Goal: Check status: Check status

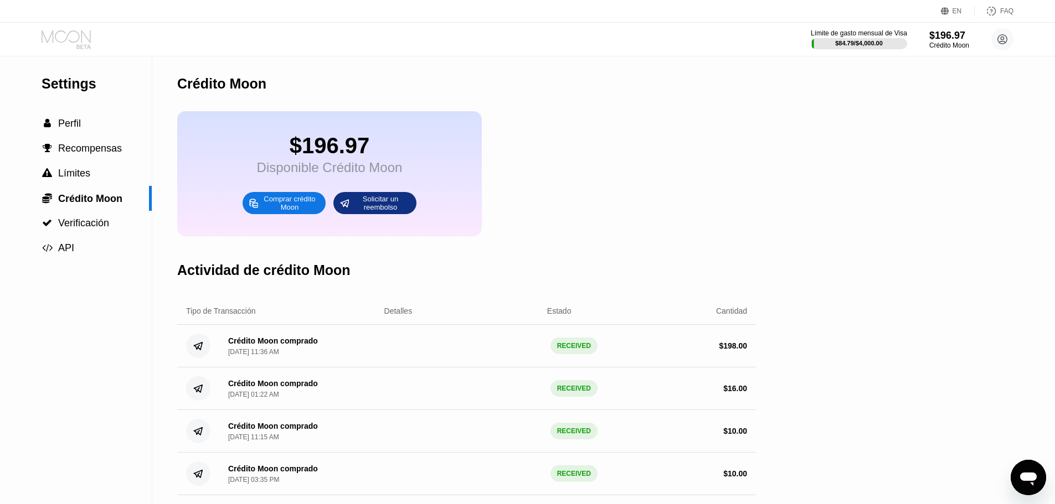
click at [76, 40] on icon at bounding box center [67, 39] width 51 height 19
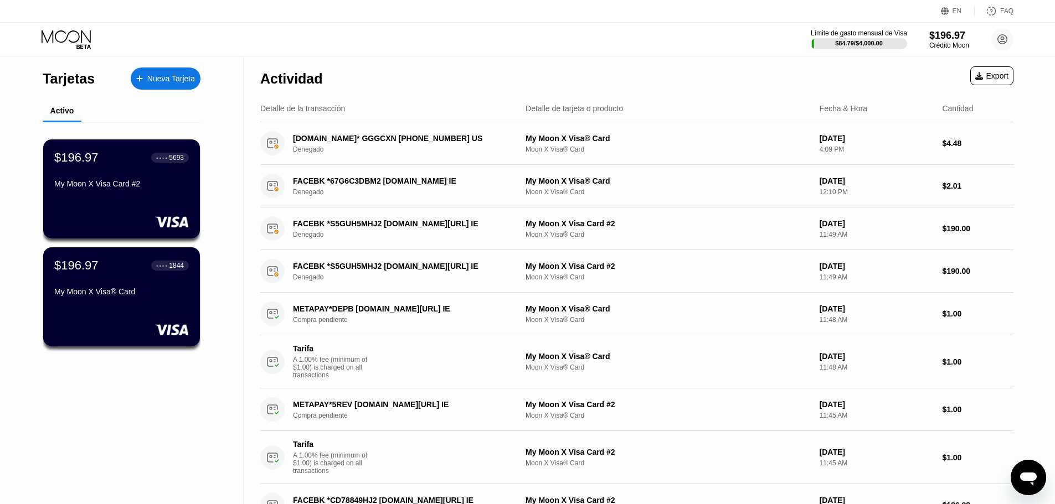
click at [127, 242] on div "$196.97 ● ● ● ● 5693 My Moon X Visa Card #2 $196.97 ● ● ● ● 1844 My Moon X Visa…" at bounding box center [122, 246] width 158 height 248
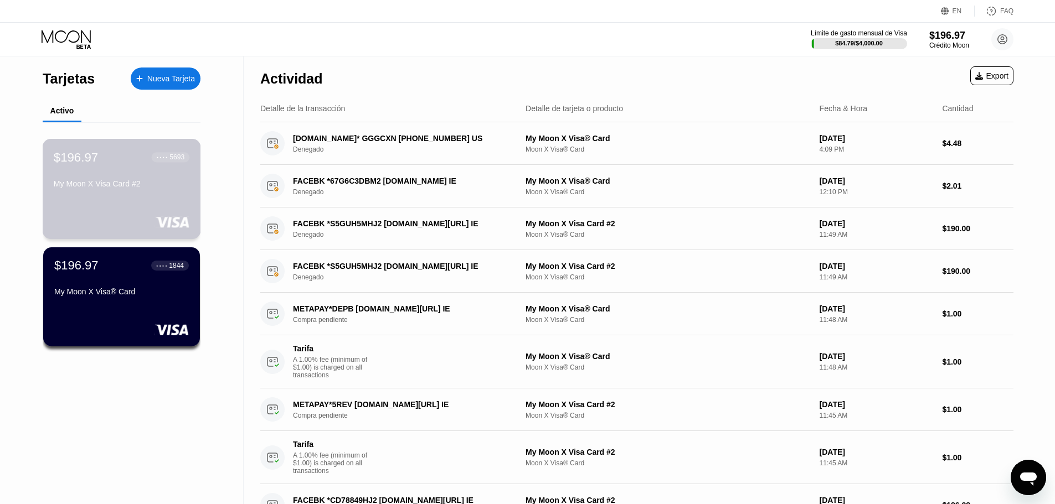
click at [141, 219] on div at bounding box center [122, 222] width 136 height 11
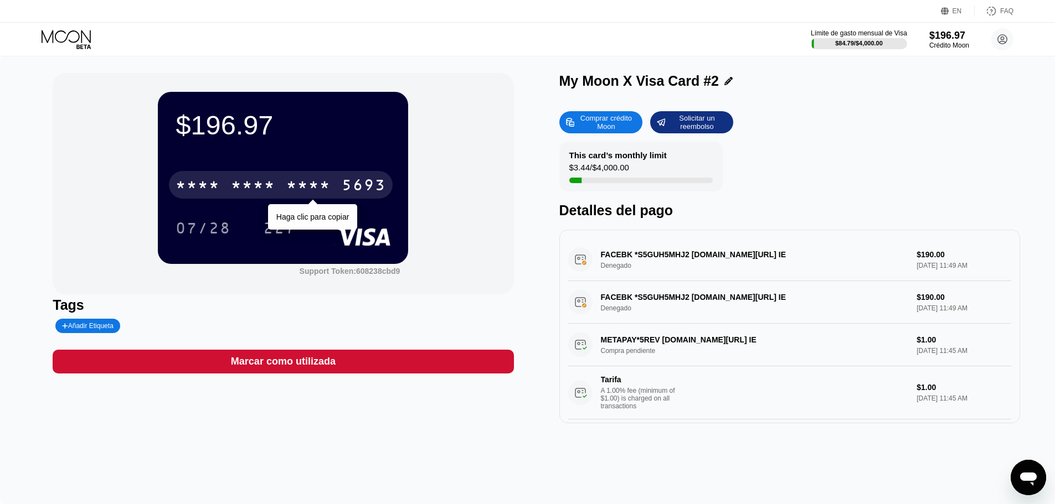
click at [242, 195] on div "* * * *" at bounding box center [253, 187] width 44 height 18
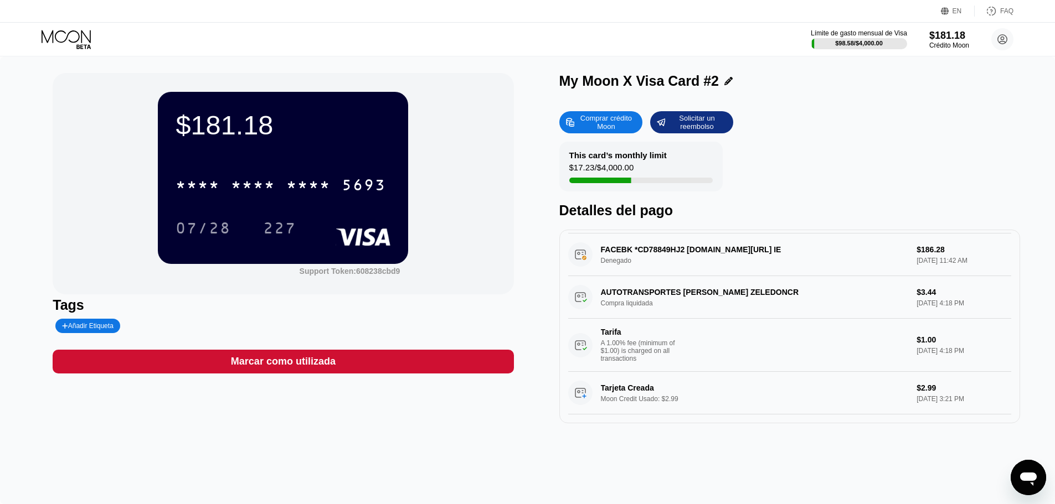
scroll to position [443, 0]
